Goal: Obtain resource: Download file/media

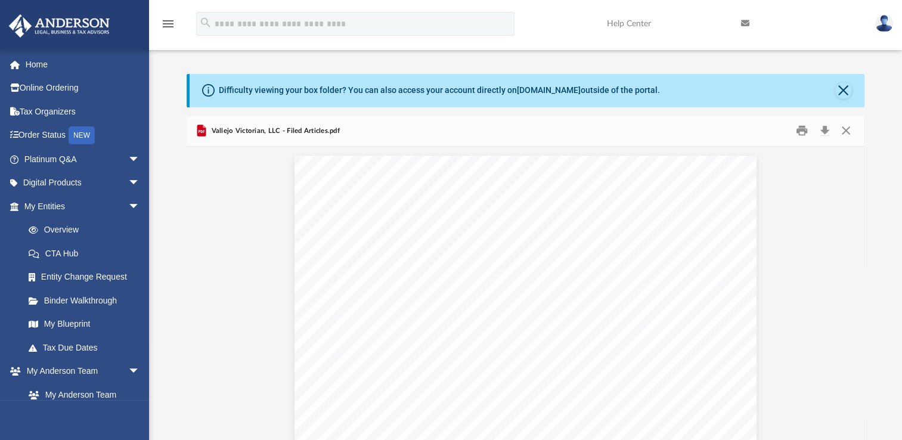
scroll to position [262, 668]
click at [81, 230] on link "Overview" at bounding box center [87, 230] width 141 height 24
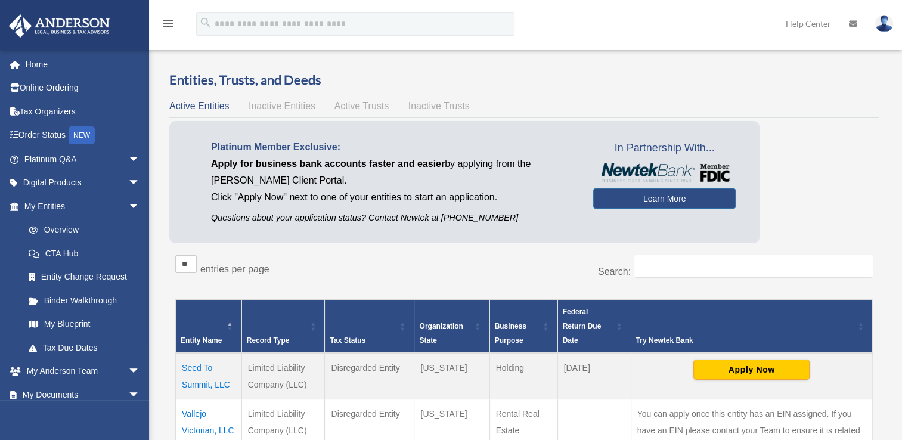
click at [197, 411] on td "Vallejo Victorian, LLC" at bounding box center [209, 430] width 66 height 63
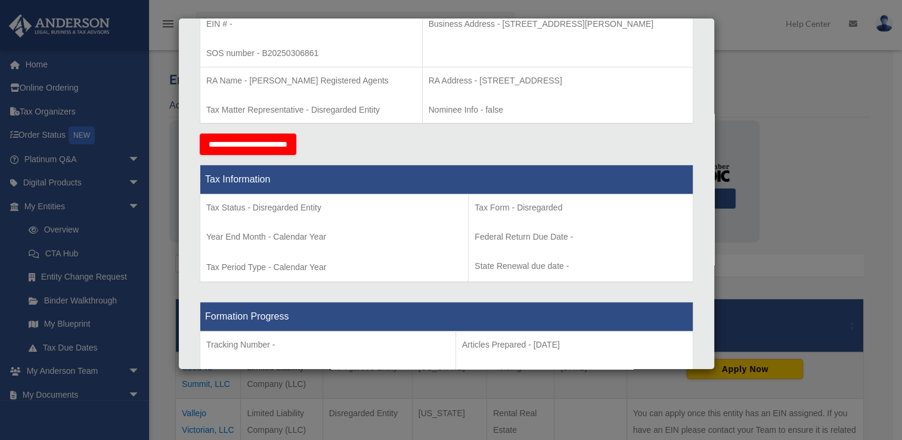
scroll to position [374, 0]
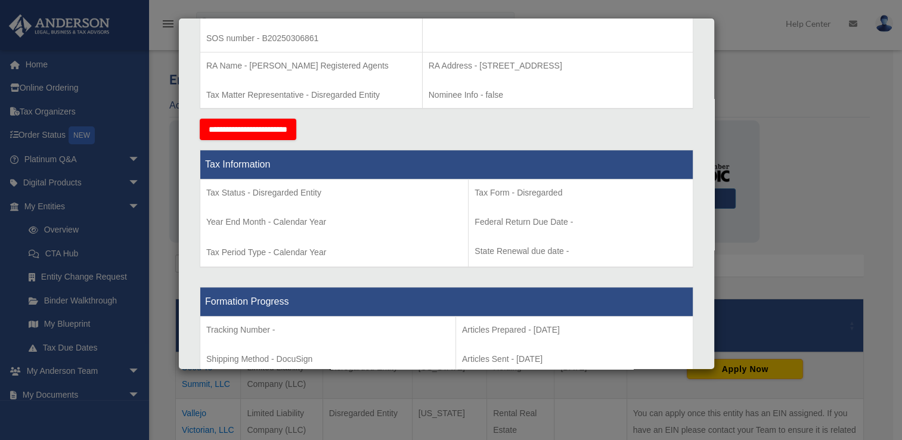
click at [790, 132] on div "Details × Articles Sent Organizational Date" at bounding box center [451, 220] width 902 height 440
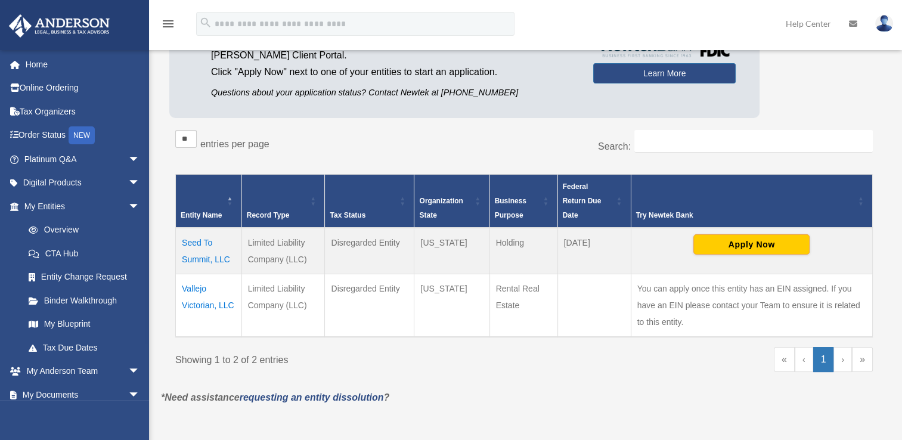
scroll to position [126, 0]
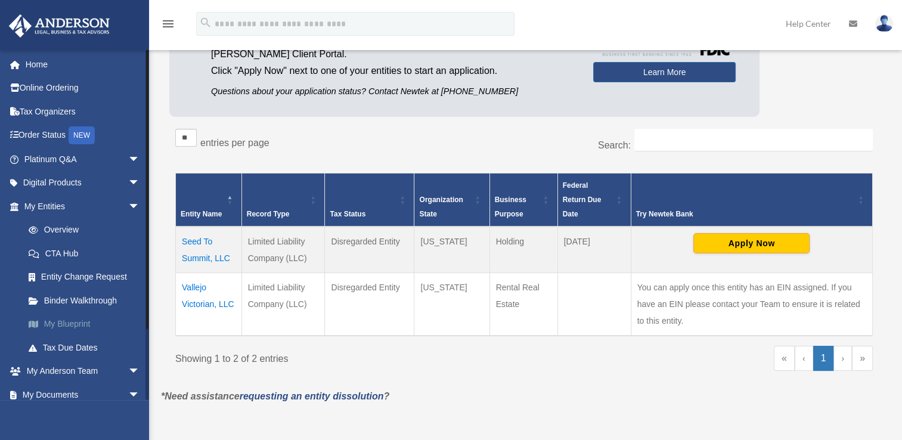
click at [71, 325] on link "My Blueprint" at bounding box center [87, 324] width 141 height 24
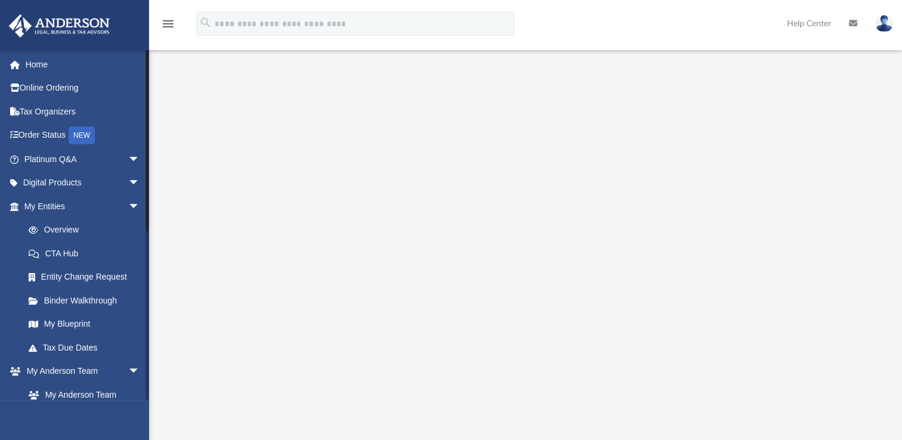
scroll to position [315, 0]
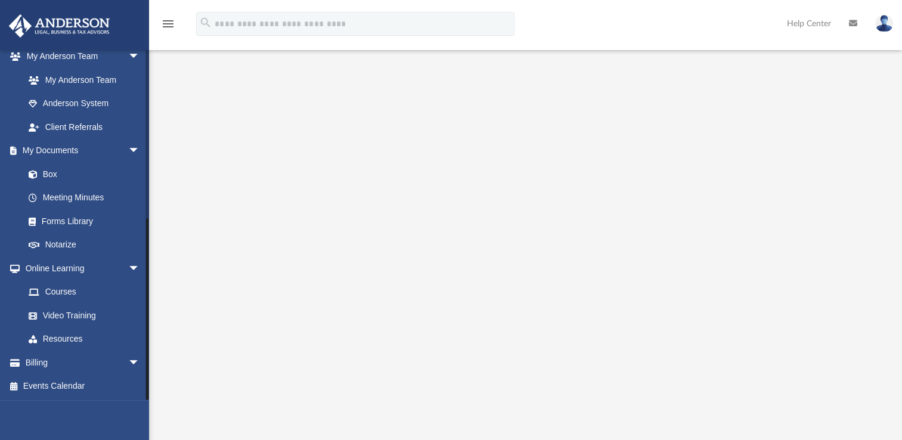
drag, startPoint x: 146, startPoint y: 392, endPoint x: 146, endPoint y: 411, distance: 19.7
click at [146, 411] on div "[PERSON_NAME][EMAIL_ADDRESS][PERSON_NAME][DOMAIN_NAME] Sign Out [PERSON_NAME][E…" at bounding box center [74, 269] width 149 height 440
click at [59, 241] on link "Notarize" at bounding box center [87, 245] width 141 height 24
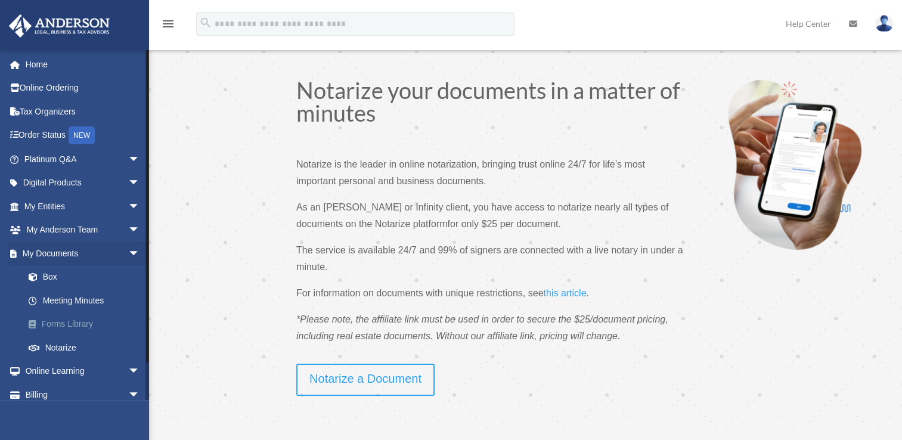
click at [86, 324] on link "Forms Library" at bounding box center [87, 324] width 141 height 24
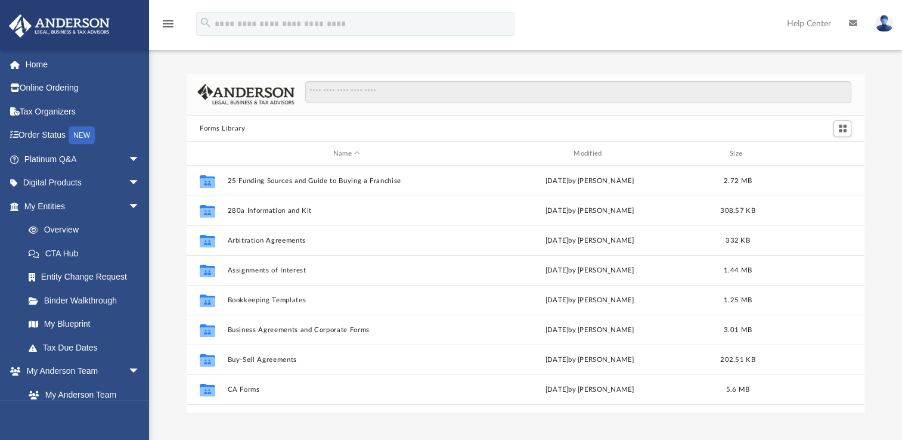
scroll to position [262, 668]
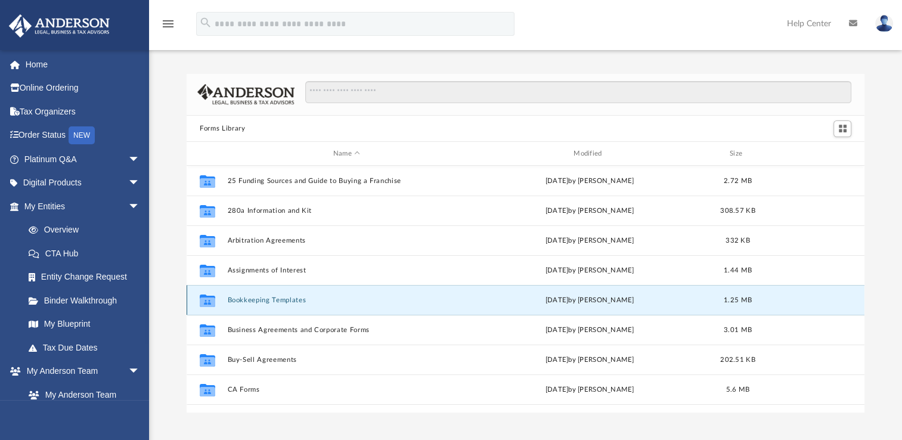
click at [247, 299] on button "Bookkeeping Templates" at bounding box center [347, 300] width 238 height 8
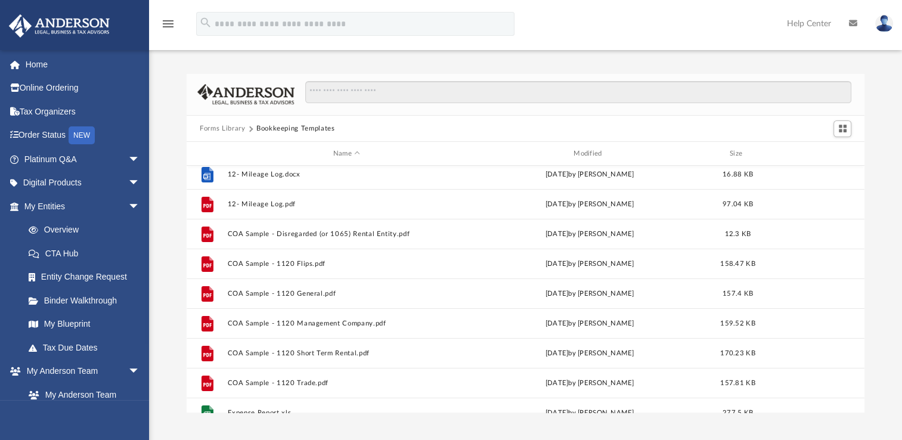
scroll to position [34, 0]
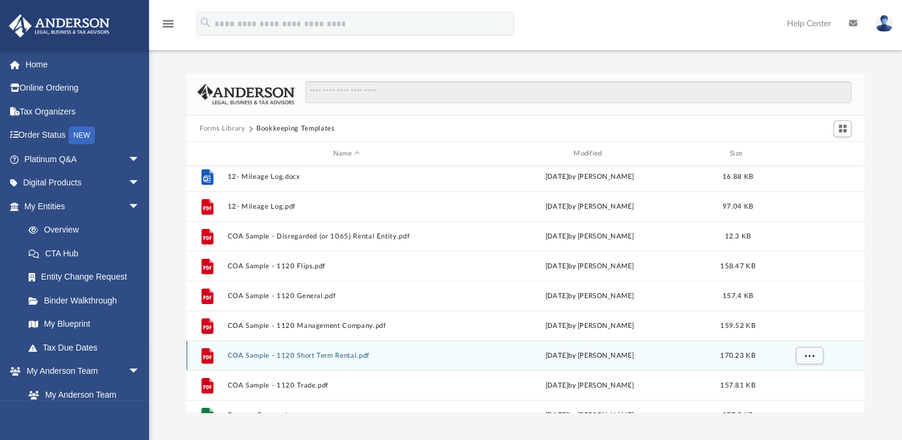
click at [330, 355] on button "COA Sample - 1120 Short Term Rental.pdf" at bounding box center [347, 356] width 238 height 8
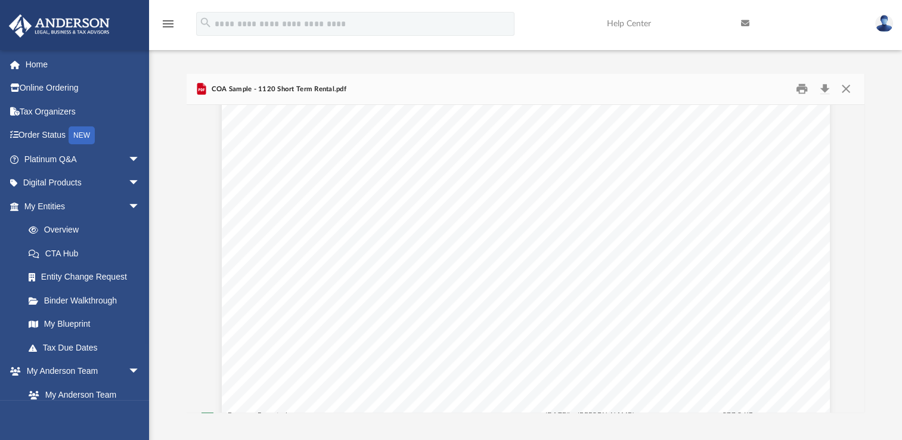
scroll to position [356, 0]
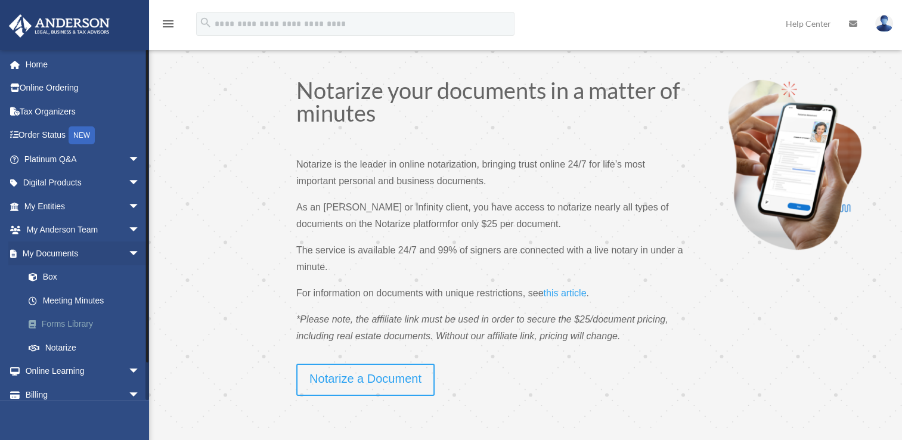
click at [62, 324] on link "Forms Library" at bounding box center [87, 324] width 141 height 24
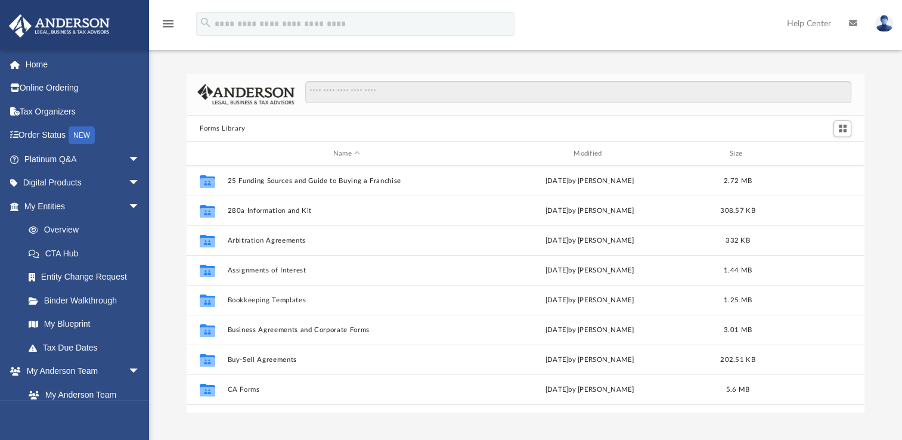
scroll to position [262, 668]
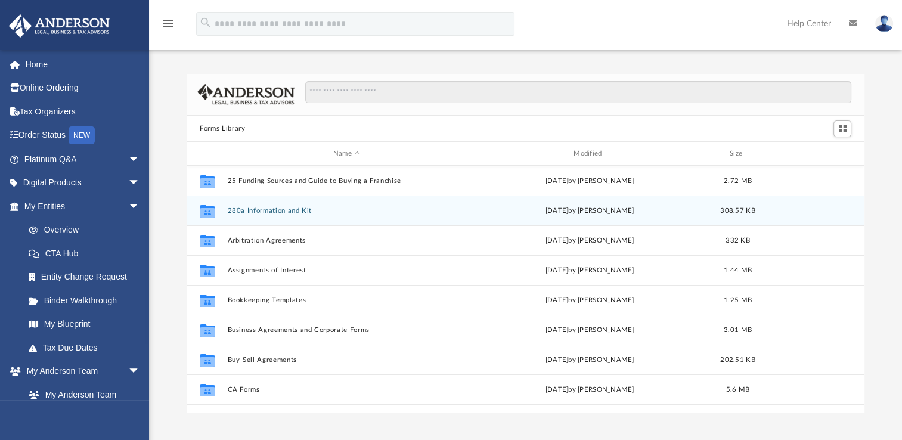
click at [261, 212] on button "280a Information and Kit" at bounding box center [347, 211] width 238 height 8
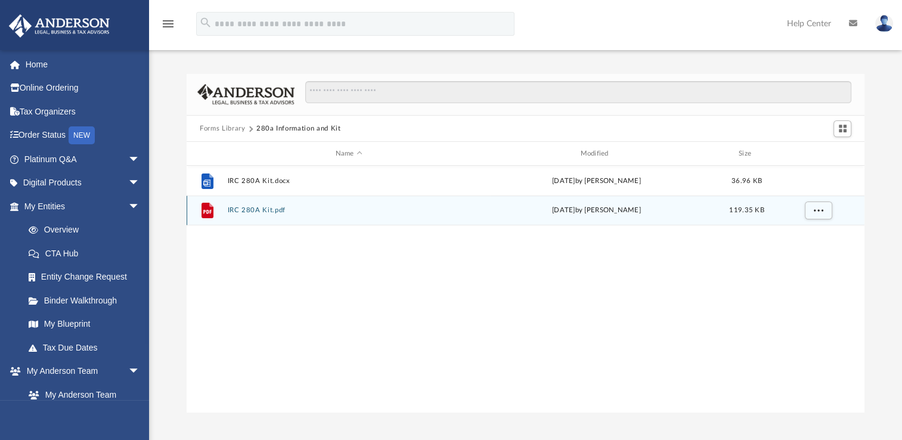
click at [249, 212] on button "IRC 280A Kit.pdf" at bounding box center [349, 210] width 243 height 8
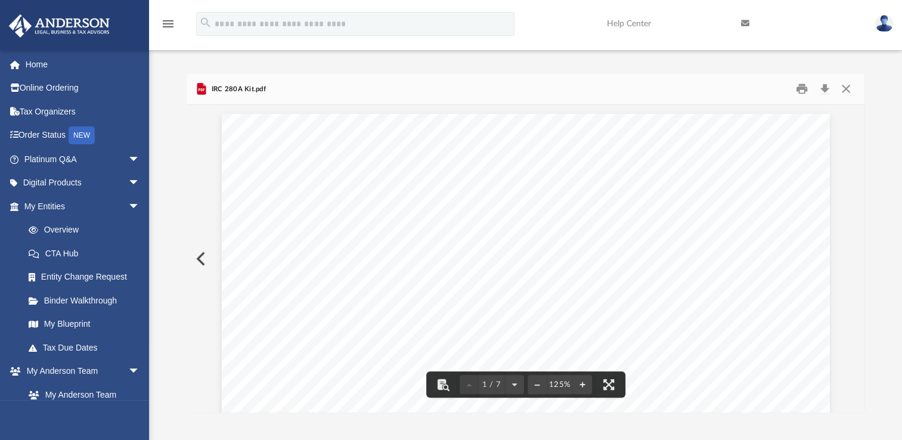
click at [200, 259] on button "Preview" at bounding box center [200, 258] width 26 height 33
click at [170, 23] on icon "menu" at bounding box center [168, 24] width 14 height 14
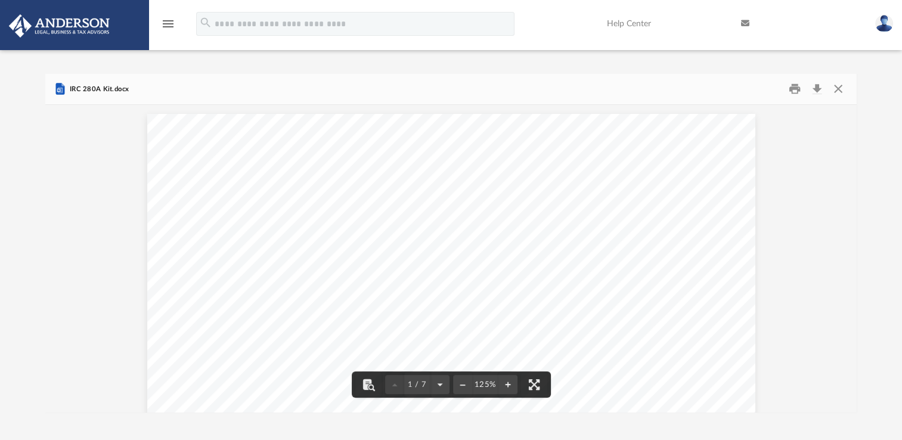
scroll to position [262, 802]
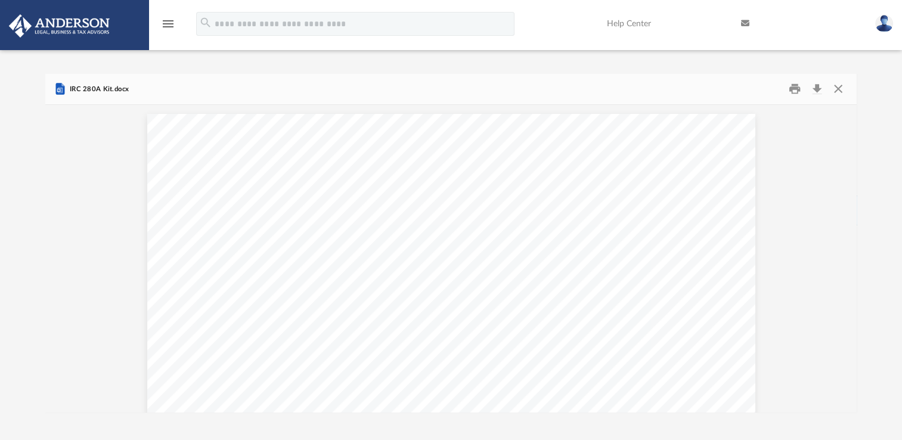
click at [170, 23] on icon "menu" at bounding box center [168, 24] width 14 height 14
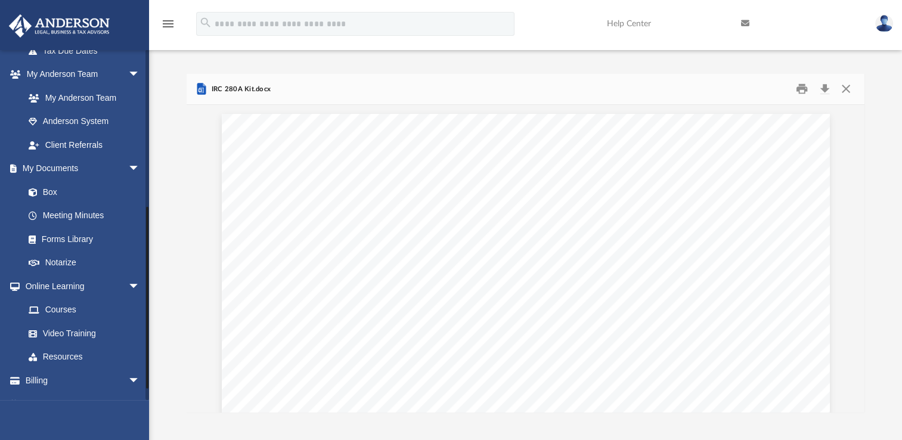
scroll to position [315, 0]
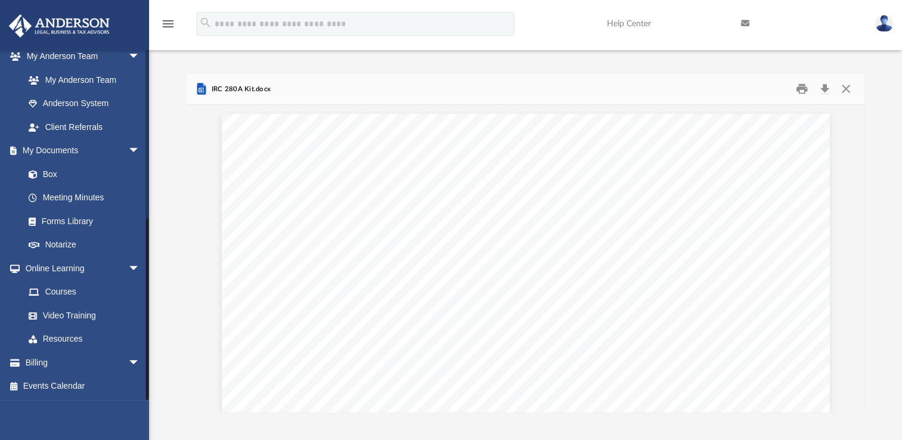
drag, startPoint x: 145, startPoint y: 231, endPoint x: 147, endPoint y: 328, distance: 97.8
click at [147, 328] on div at bounding box center [147, 224] width 4 height 351
click at [95, 222] on link "Forms Library" at bounding box center [87, 221] width 141 height 24
click at [66, 222] on link "Forms Library" at bounding box center [87, 221] width 141 height 24
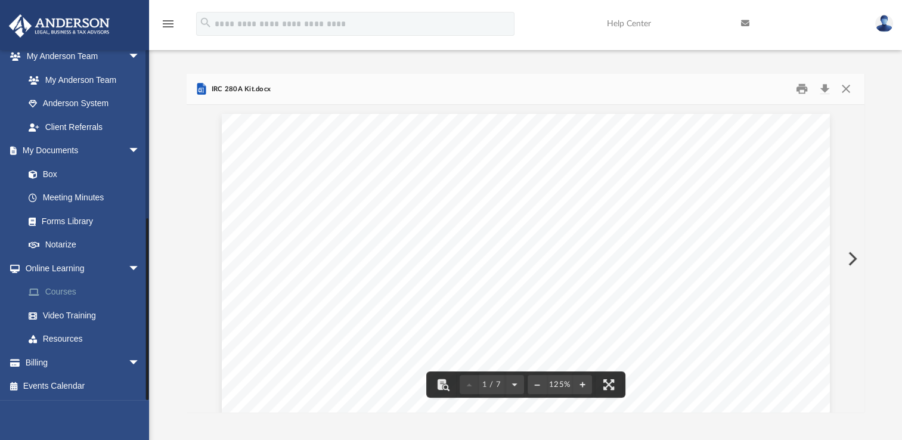
click at [74, 292] on link "Courses" at bounding box center [87, 292] width 141 height 24
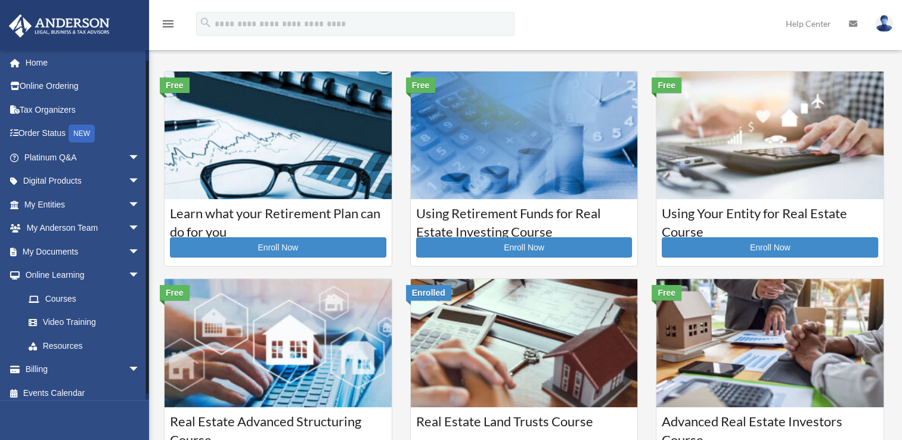
scroll to position [9, 0]
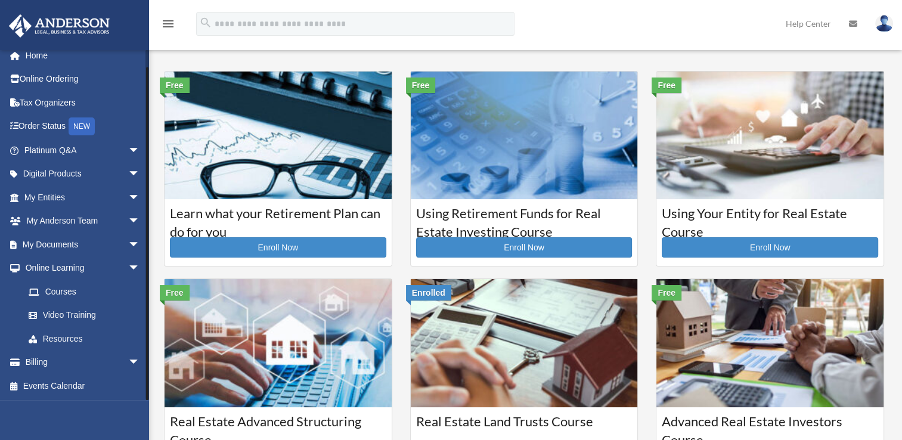
drag, startPoint x: 146, startPoint y: 358, endPoint x: 146, endPoint y: 397, distance: 39.3
click at [146, 397] on div at bounding box center [147, 233] width 2 height 333
click at [128, 266] on span "arrow_drop_down" at bounding box center [140, 268] width 24 height 24
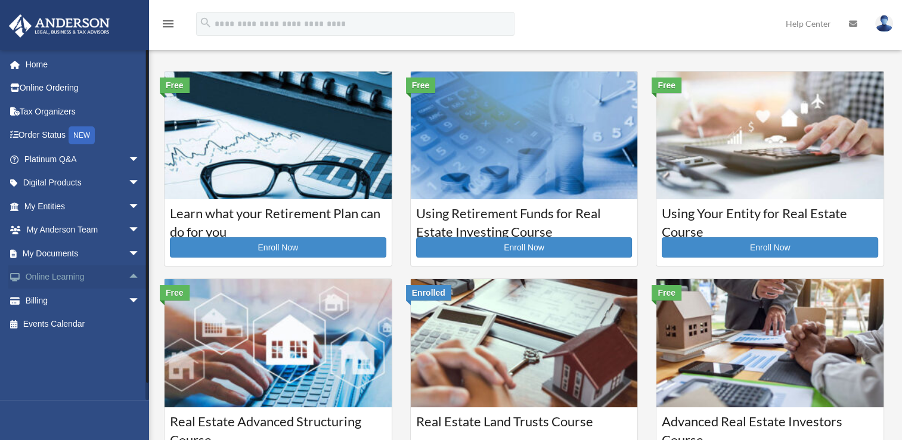
scroll to position [0, 0]
click at [128, 253] on span "arrow_drop_down" at bounding box center [140, 253] width 24 height 24
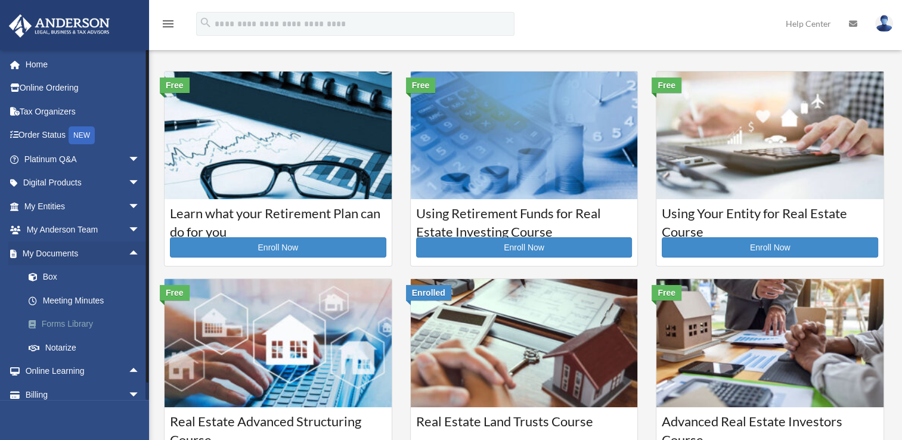
click at [80, 325] on link "Forms Library" at bounding box center [87, 324] width 141 height 24
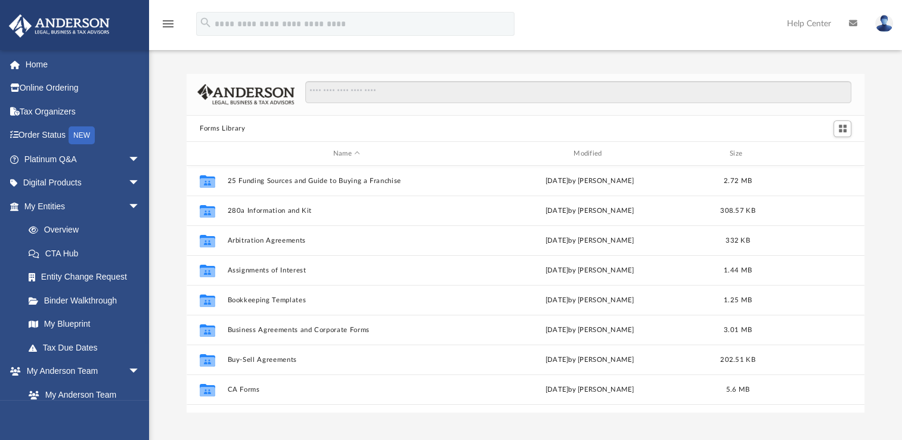
scroll to position [262, 668]
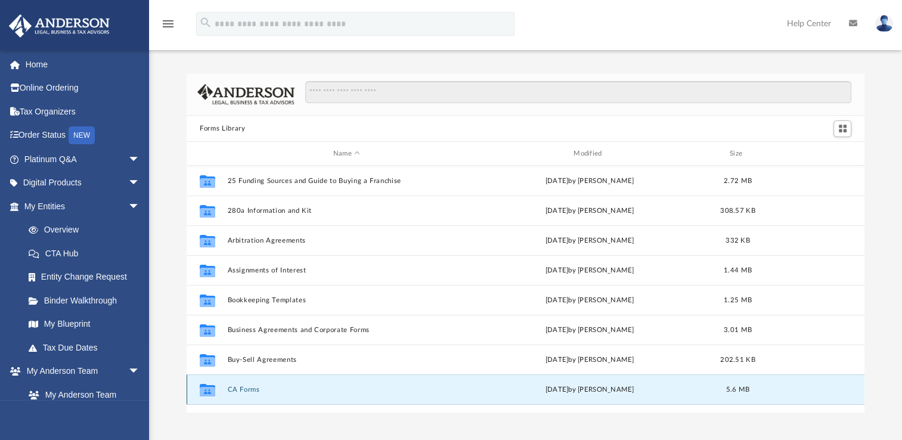
click at [249, 388] on button "CA Forms" at bounding box center [347, 390] width 238 height 8
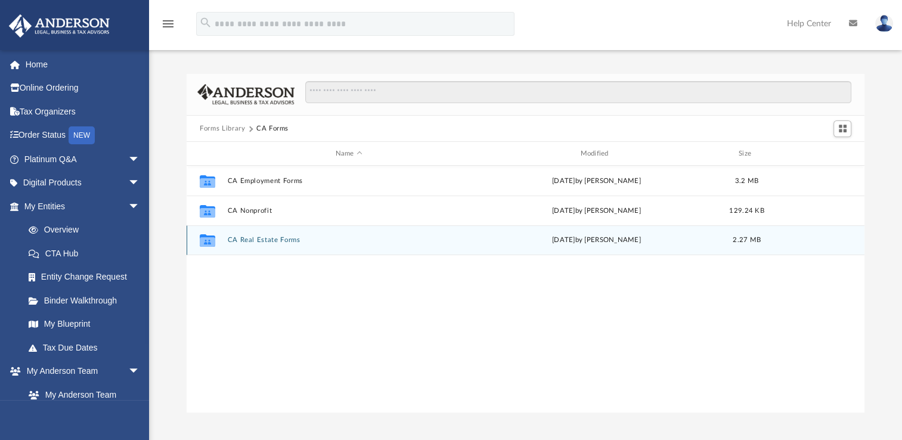
click at [267, 238] on button "CA Real Estate Forms" at bounding box center [349, 240] width 243 height 8
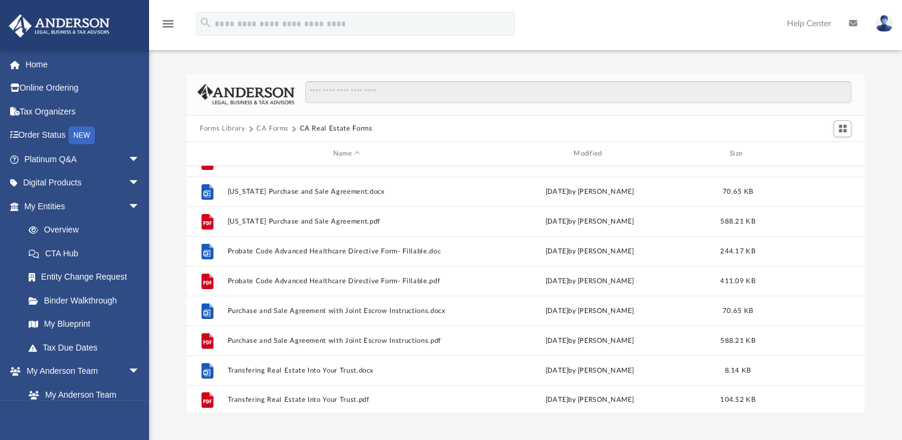
scroll to position [81, 0]
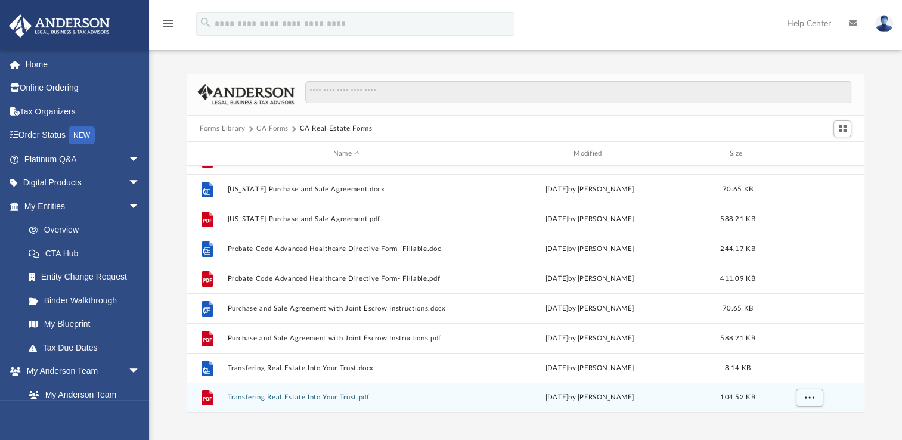
click at [293, 397] on button "Transfering Real Estate Into Your Trust.pdf" at bounding box center [347, 397] width 238 height 8
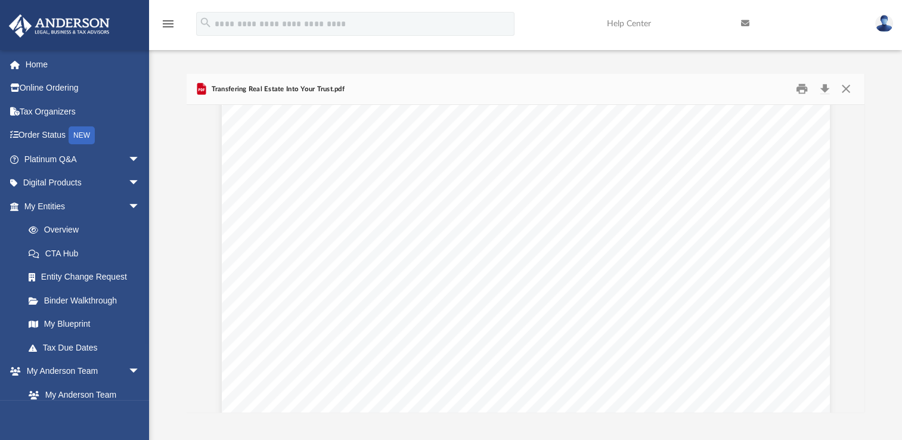
scroll to position [221, 0]
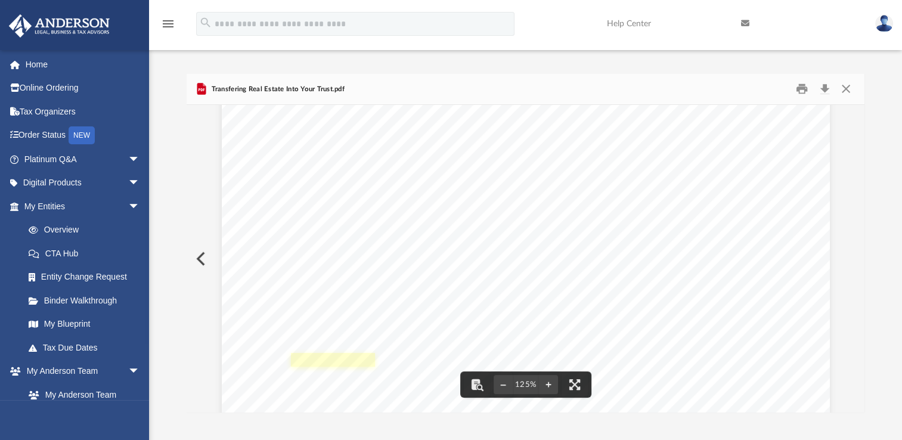
click at [327, 359] on link "Page 1" at bounding box center [333, 360] width 84 height 14
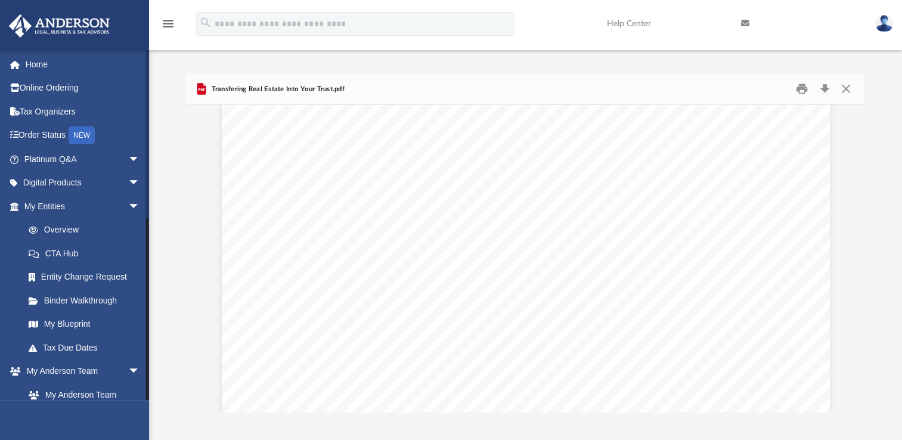
scroll to position [315, 0]
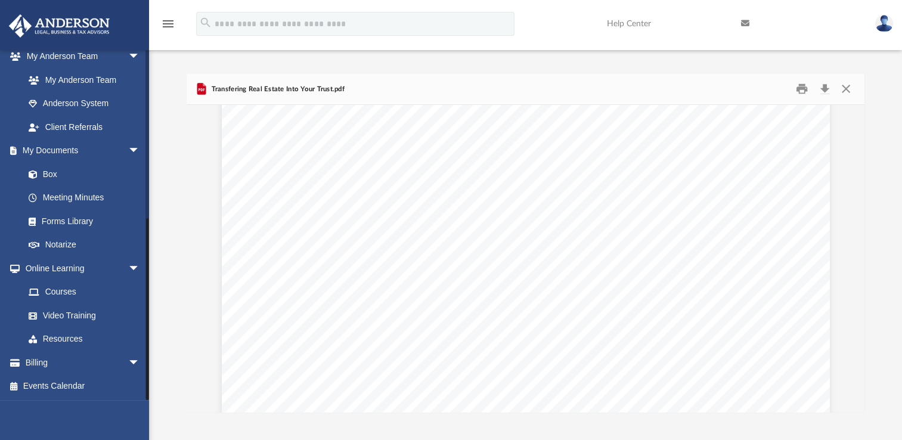
drag, startPoint x: 147, startPoint y: 333, endPoint x: 148, endPoint y: 386, distance: 53.7
click at [148, 386] on div at bounding box center [147, 224] width 4 height 351
click at [88, 220] on link "Forms Library" at bounding box center [87, 221] width 141 height 24
click at [85, 247] on link "Notarize" at bounding box center [87, 245] width 141 height 24
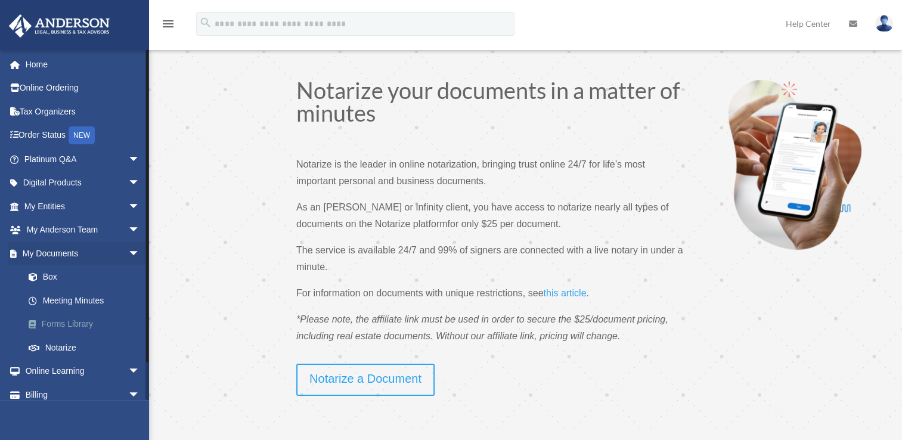
click at [95, 320] on link "Forms Library" at bounding box center [87, 324] width 141 height 24
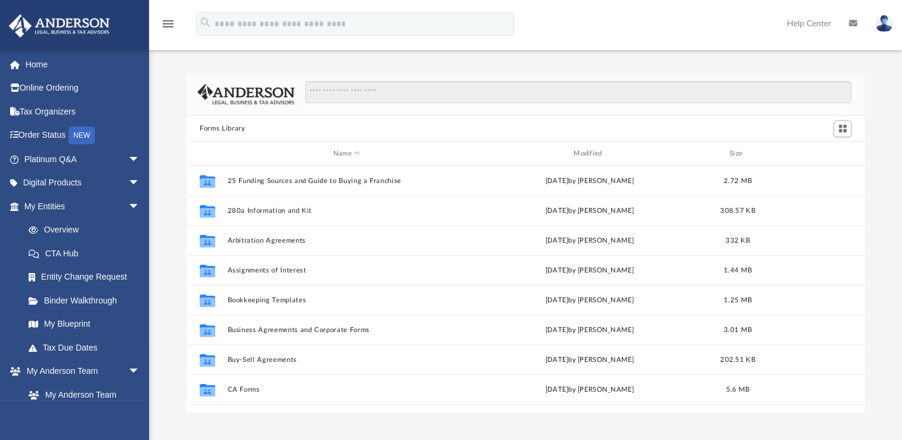
scroll to position [262, 668]
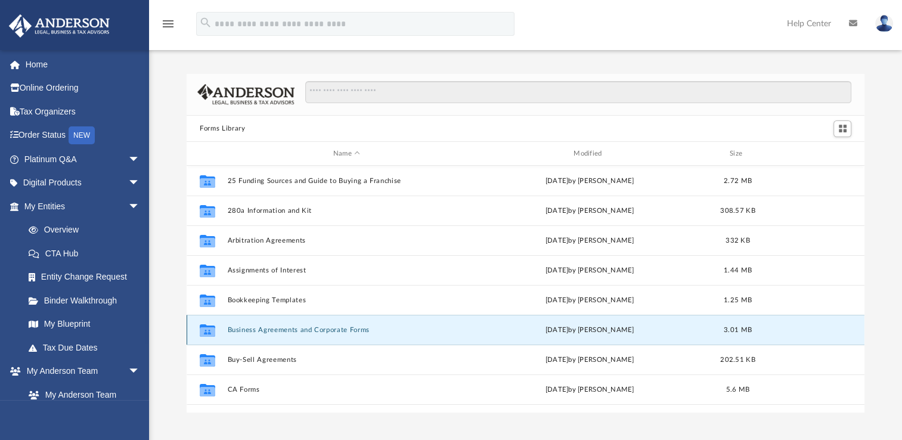
click at [262, 330] on button "Business Agreements and Corporate Forms" at bounding box center [347, 330] width 238 height 8
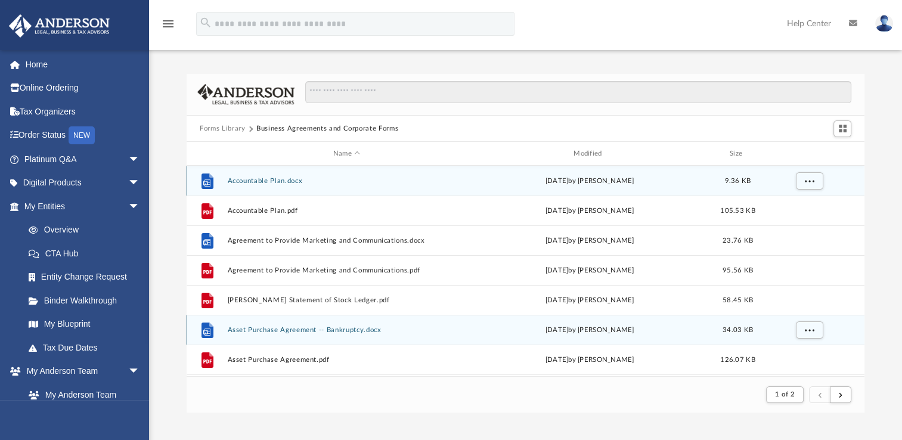
scroll to position [225, 668]
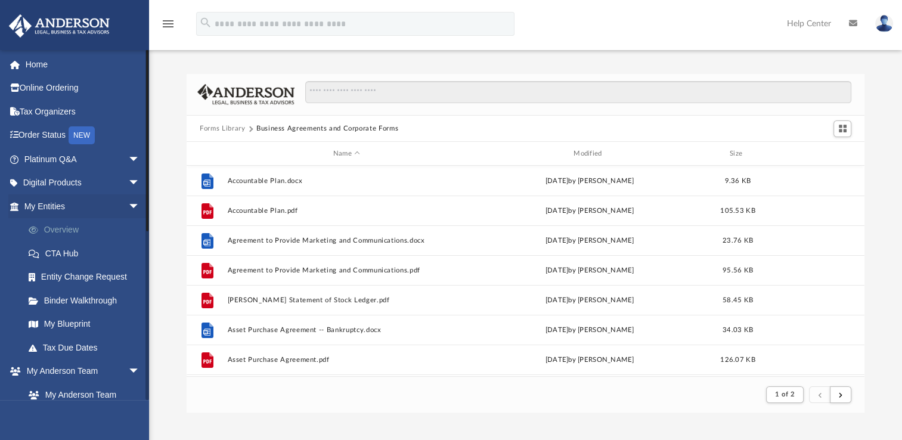
click at [79, 228] on link "Overview" at bounding box center [87, 230] width 141 height 24
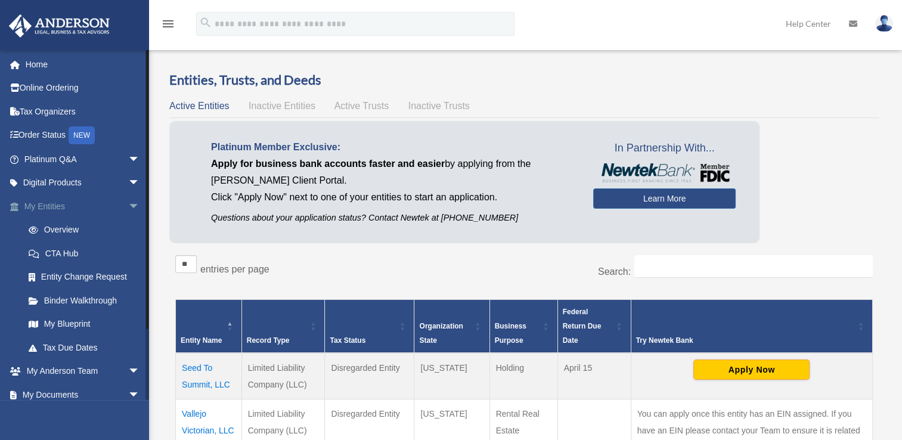
click at [128, 201] on span "arrow_drop_down" at bounding box center [140, 206] width 24 height 24
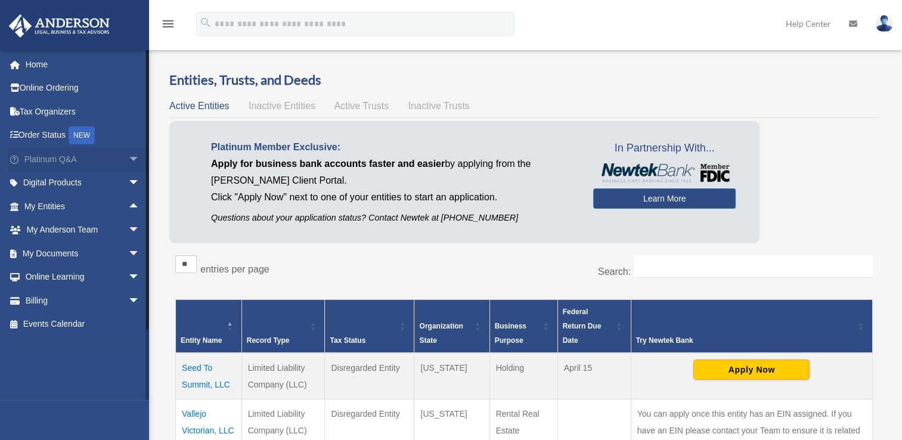
click at [128, 159] on span "arrow_drop_down" at bounding box center [140, 159] width 24 height 24
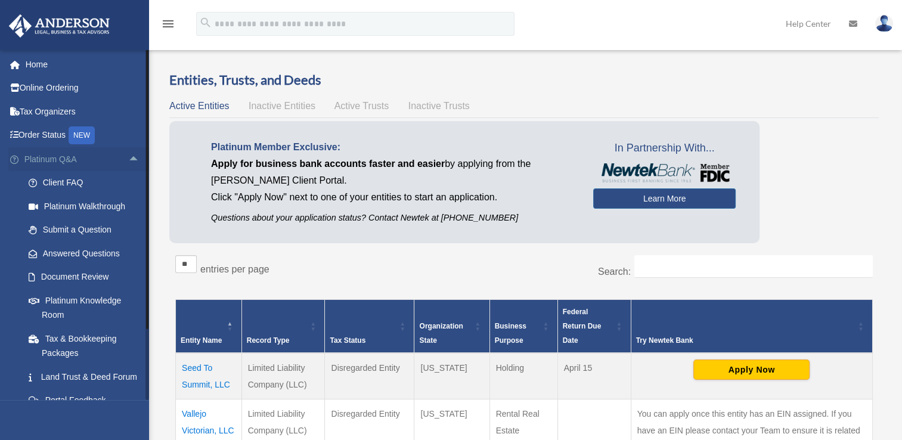
click at [128, 159] on span "arrow_drop_up" at bounding box center [140, 159] width 24 height 24
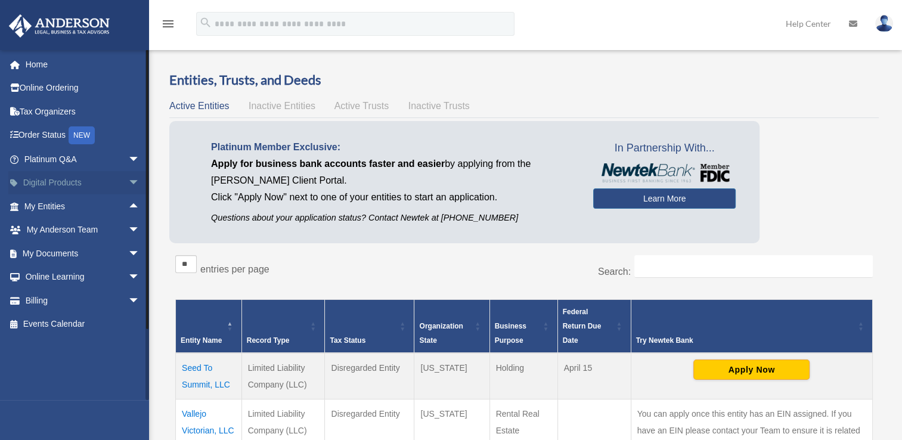
click at [128, 182] on span "arrow_drop_down" at bounding box center [140, 183] width 24 height 24
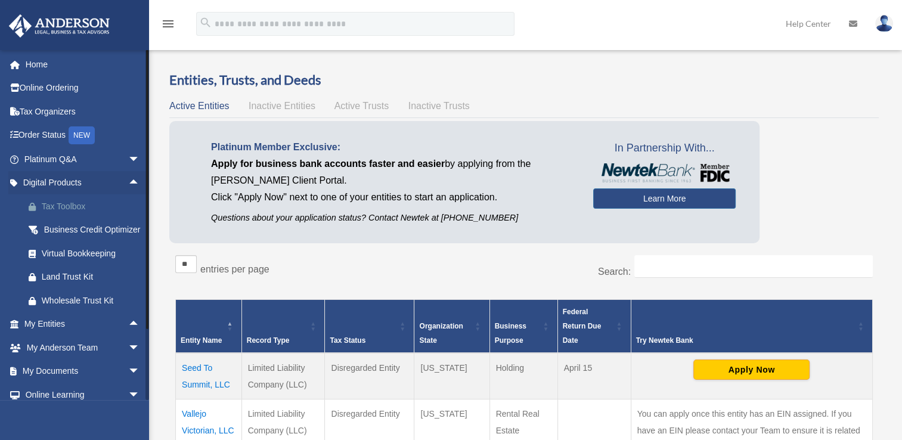
click at [113, 204] on div "Tax Toolbox" at bounding box center [92, 206] width 101 height 15
click at [61, 261] on div "Virtual Bookkeeping" at bounding box center [92, 253] width 101 height 15
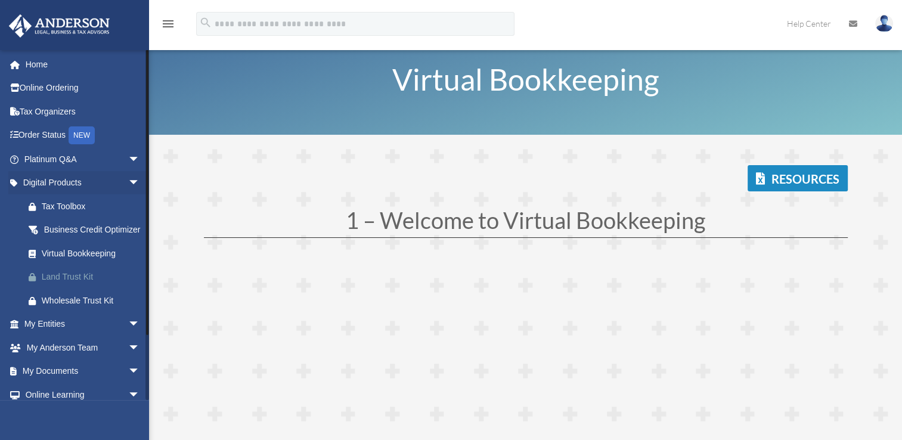
click at [60, 284] on div "Land Trust Kit" at bounding box center [92, 276] width 101 height 15
